Goal: Task Accomplishment & Management: Manage account settings

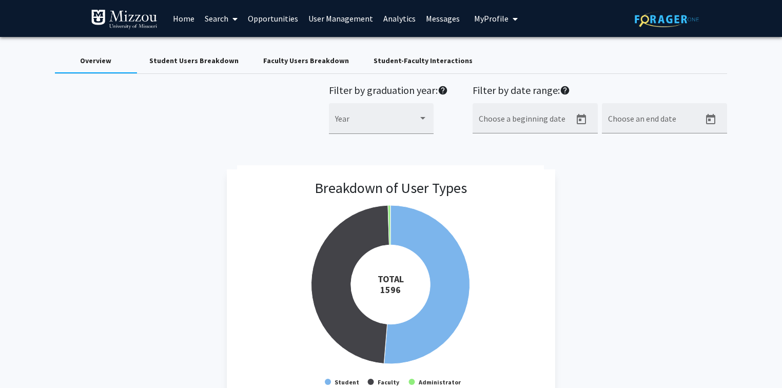
click at [618, 216] on div "Breakdown of User Types Created with Highcharts 9.3.3 TOTAL ​ 1596 Student Facu…" at bounding box center [391, 287] width 673 height 237
click at [658, 250] on div "Breakdown of User Types Created with Highcharts 9.3.3 TOTAL ​ 1596 Student Facu…" at bounding box center [391, 287] width 673 height 237
click at [365, 21] on link "User Management" at bounding box center [340, 19] width 75 height 36
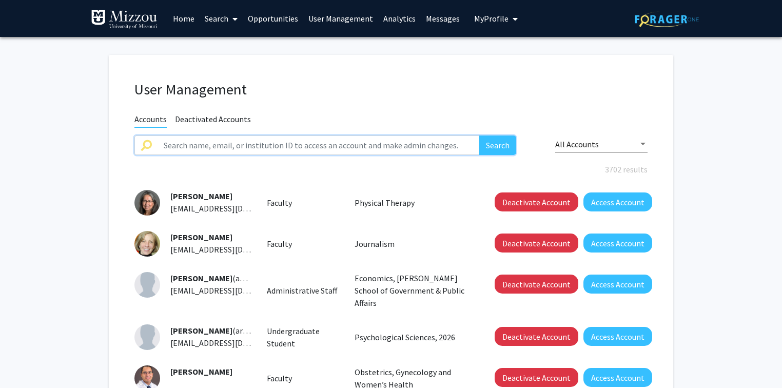
click at [329, 149] on input "text" at bounding box center [319, 146] width 322 height 20
click at [479, 136] on button "Search" at bounding box center [497, 146] width 37 height 20
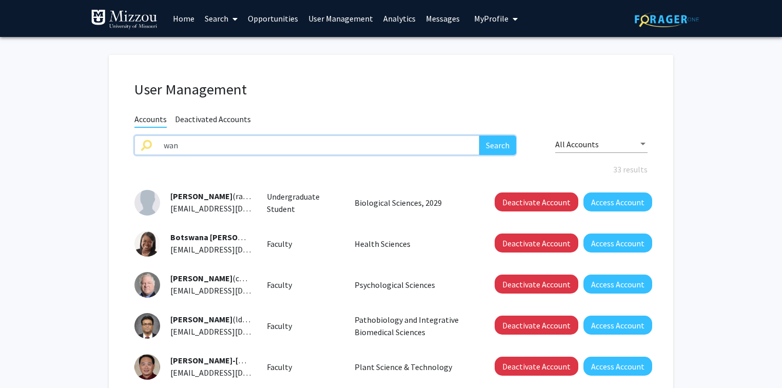
click at [321, 145] on input "wan" at bounding box center [319, 146] width 322 height 20
type input "[PERSON_NAME]"
click at [479, 136] on button "Search" at bounding box center [497, 146] width 37 height 20
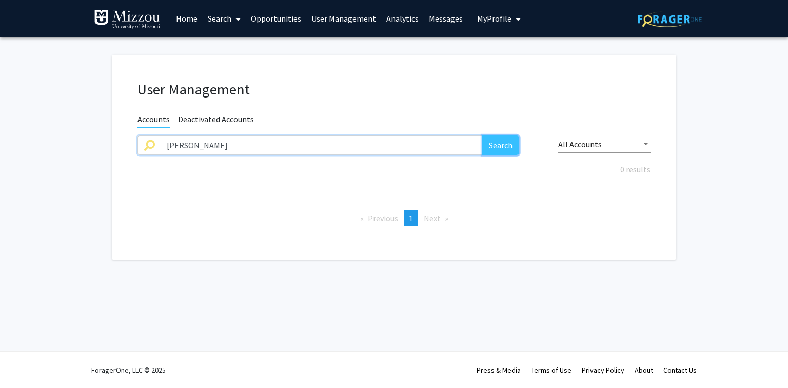
click at [502, 146] on button "Search" at bounding box center [501, 146] width 37 height 20
click at [239, 116] on span "Deactivated Accounts" at bounding box center [216, 120] width 76 height 13
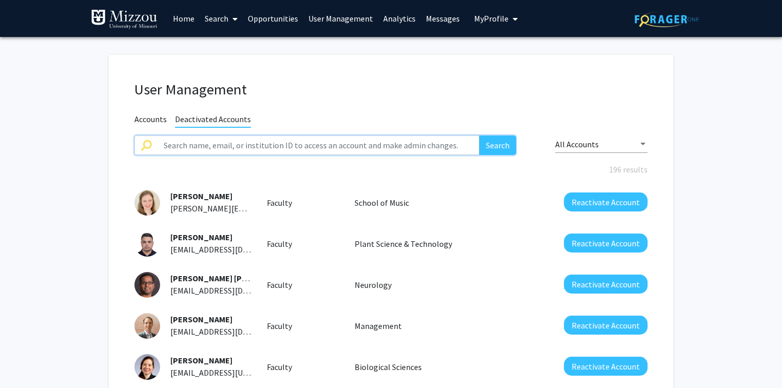
click at [241, 145] on input "text" at bounding box center [319, 146] width 322 height 20
click at [479, 136] on button "Search" at bounding box center [497, 146] width 37 height 20
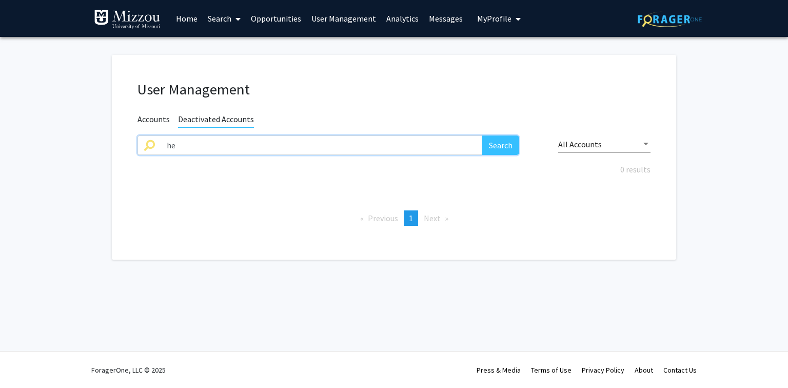
type input "h"
click at [143, 120] on span "Accounts" at bounding box center [154, 120] width 32 height 13
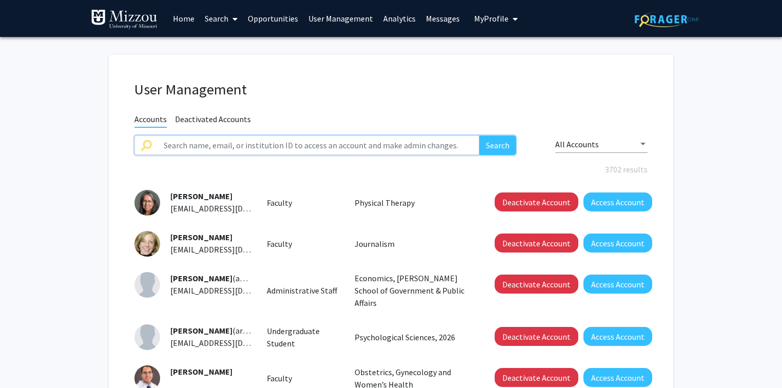
click at [175, 149] on input "text" at bounding box center [319, 146] width 322 height 20
type input "wan"
click at [479, 136] on button "Search" at bounding box center [497, 146] width 37 height 20
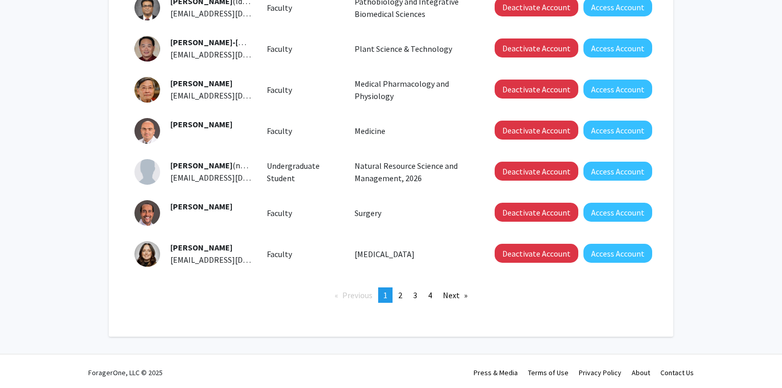
scroll to position [320, 0]
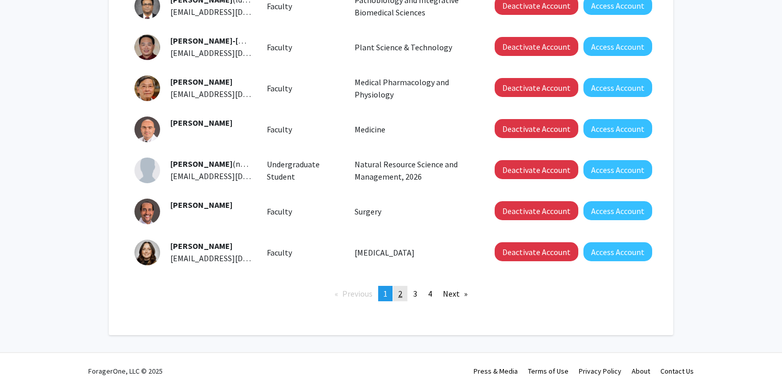
click at [401, 295] on span "2" at bounding box center [400, 293] width 4 height 10
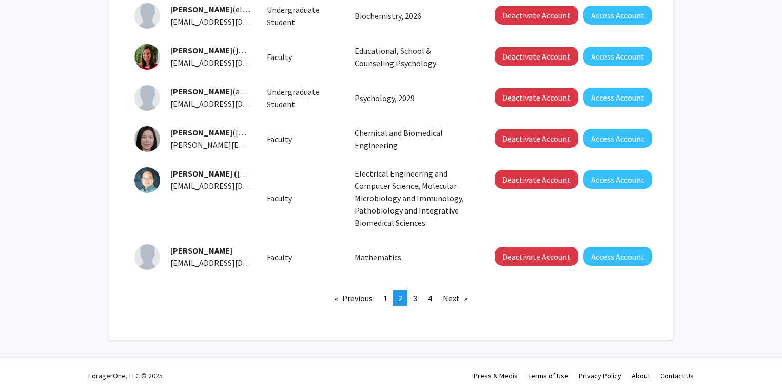
scroll to position [356, 0]
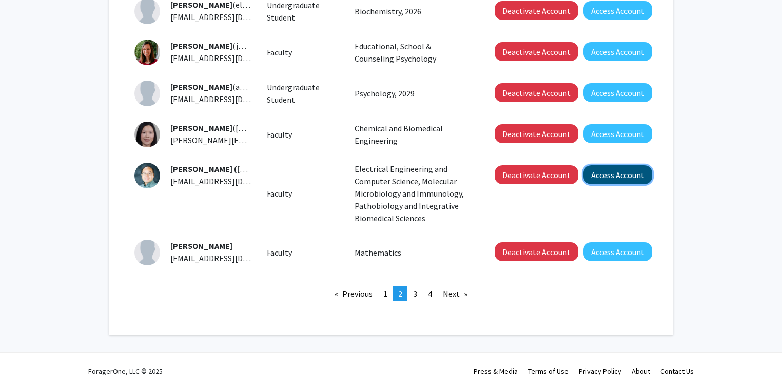
click at [630, 180] on button "Access Account" at bounding box center [618, 174] width 69 height 19
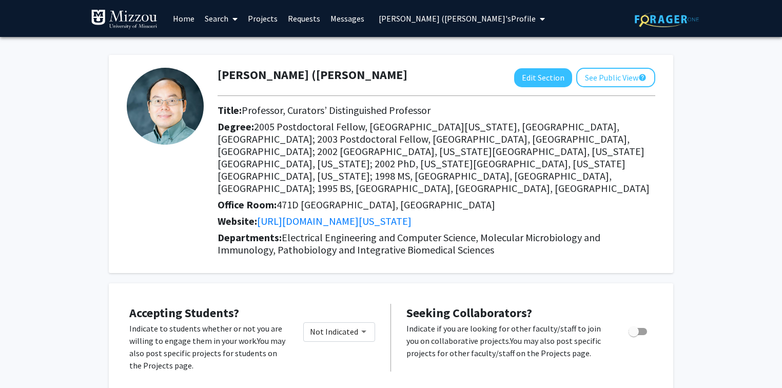
click at [469, 18] on span "[PERSON_NAME] ([PERSON_NAME]'s Profile" at bounding box center [457, 18] width 157 height 10
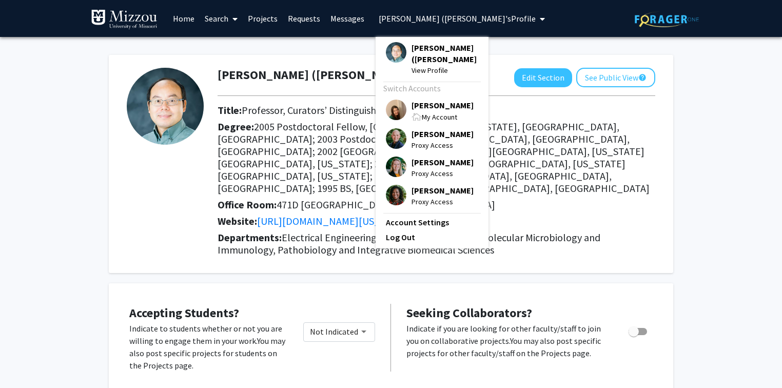
click at [267, 19] on link "Projects" at bounding box center [263, 19] width 40 height 36
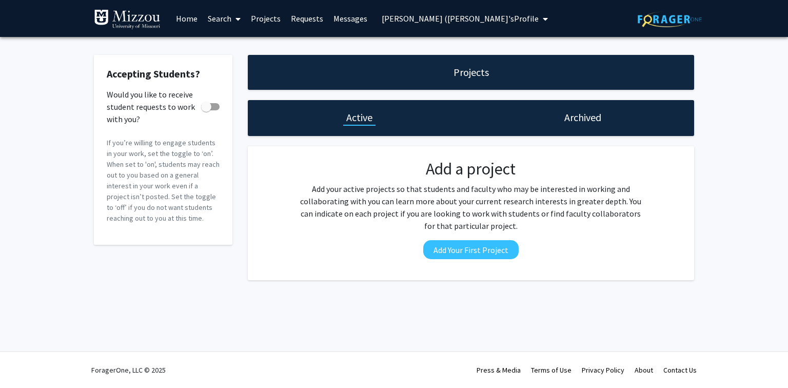
click at [425, 19] on span "[PERSON_NAME] ([PERSON_NAME]'s Profile" at bounding box center [460, 18] width 157 height 10
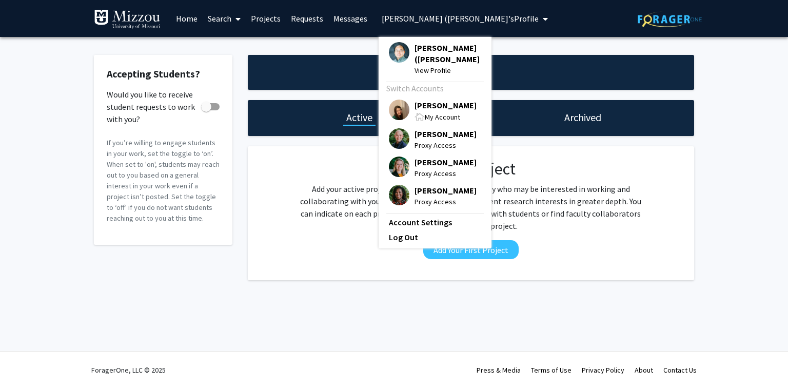
click at [426, 104] on span "[PERSON_NAME]" at bounding box center [446, 105] width 62 height 11
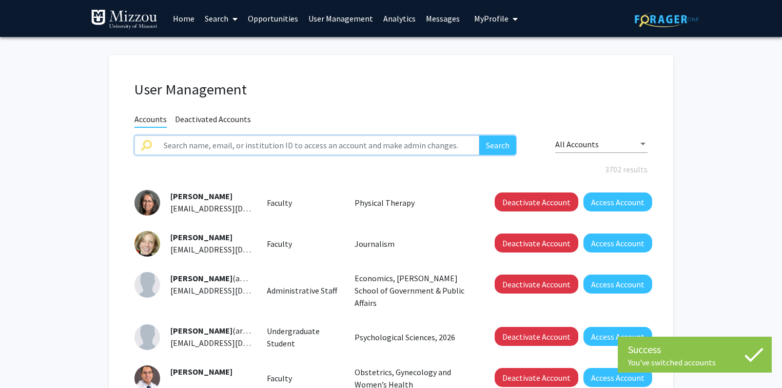
click at [415, 142] on input "text" at bounding box center [319, 146] width 322 height 20
type input "[PERSON_NAME]"
click at [479, 136] on button "Search" at bounding box center [497, 146] width 37 height 20
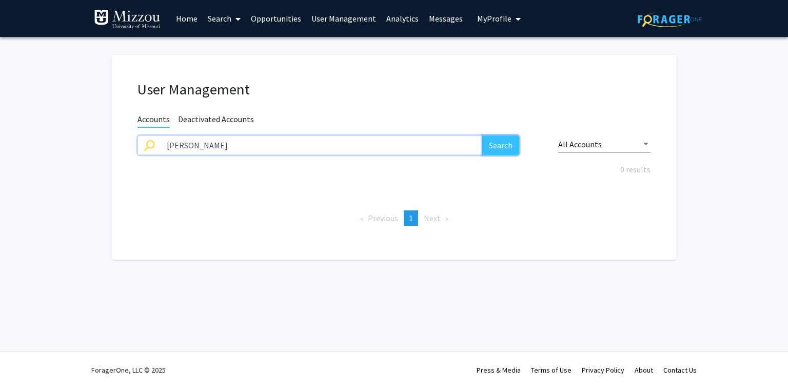
click at [508, 147] on button "Search" at bounding box center [501, 146] width 37 height 20
click at [464, 67] on div "User Management Accounts Deactivated Accounts [PERSON_NAME] Search All Accounts…" at bounding box center [394, 157] width 565 height 205
click at [481, 16] on span "My Profile" at bounding box center [494, 18] width 34 height 10
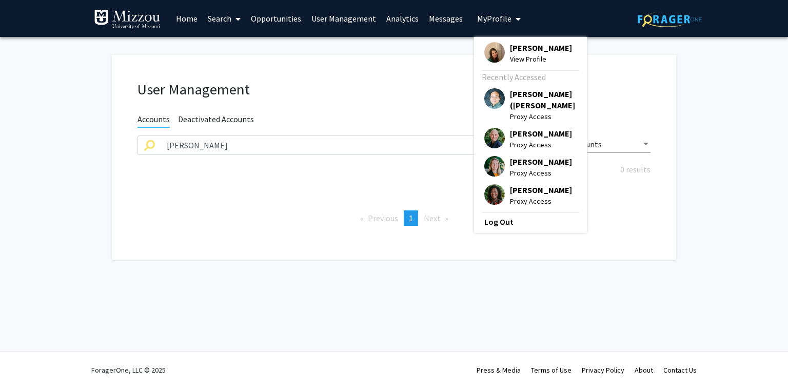
click at [421, 66] on div "User Management Accounts Deactivated Accounts [PERSON_NAME] Search All Accounts…" at bounding box center [394, 157] width 565 height 205
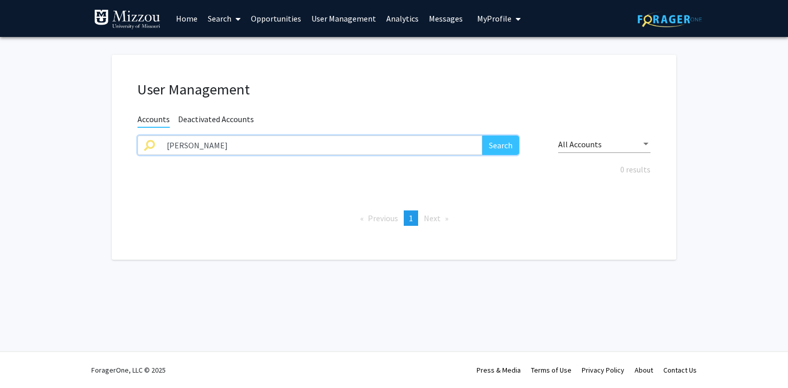
click at [390, 146] on input "[PERSON_NAME]" at bounding box center [322, 146] width 322 height 20
click at [480, 51] on div "User Management Accounts Deactivated Accounts Search All Accounts 0 results Pre…" at bounding box center [394, 152] width 565 height 215
click at [216, 16] on link "Search" at bounding box center [224, 19] width 43 height 36
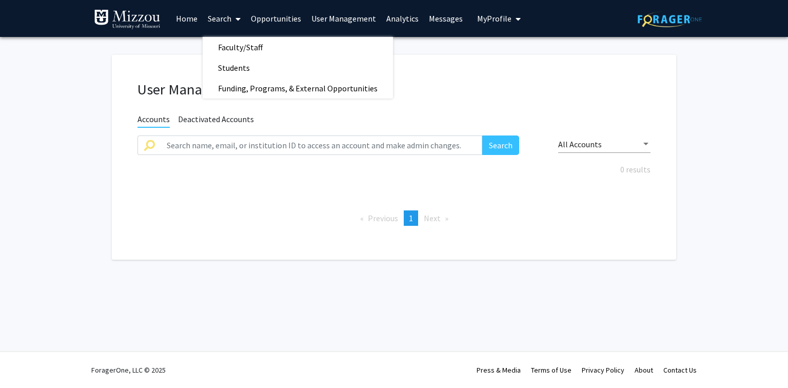
click at [185, 16] on link "Home" at bounding box center [187, 19] width 32 height 36
